Goal: Task Accomplishment & Management: Manage account settings

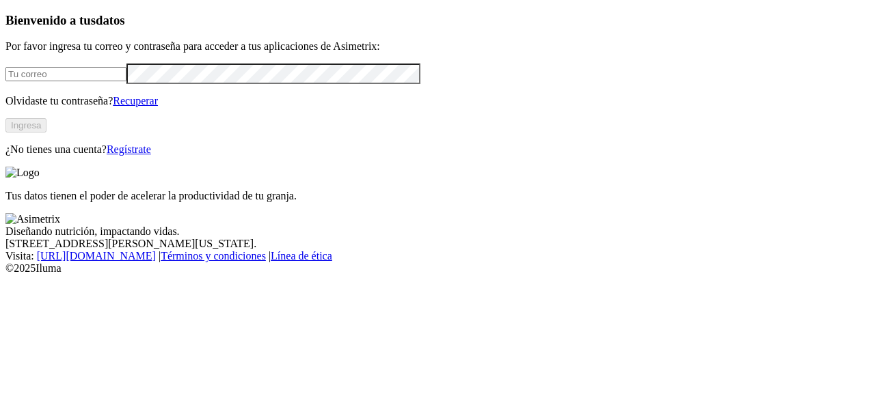
type input "[PERSON_NAME][EMAIL_ADDRESS][PERSON_NAME][DOMAIN_NAME]"
click at [46, 133] on button "Ingresa" at bounding box center [25, 125] width 41 height 14
